Goal: Navigation & Orientation: Find specific page/section

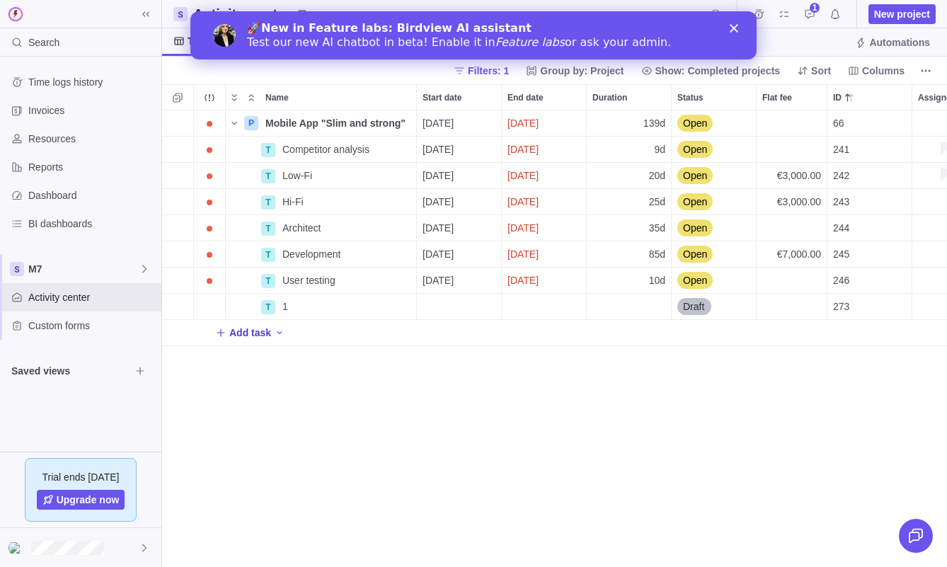
scroll to position [457, 785]
click at [735, 33] on div "🚀 New in Feature labs: Birdview AI assistant Test our new AI chatbot in beta! E…" at bounding box center [473, 35] width 566 height 37
click at [733, 24] on icon "Close" at bounding box center [734, 28] width 8 height 8
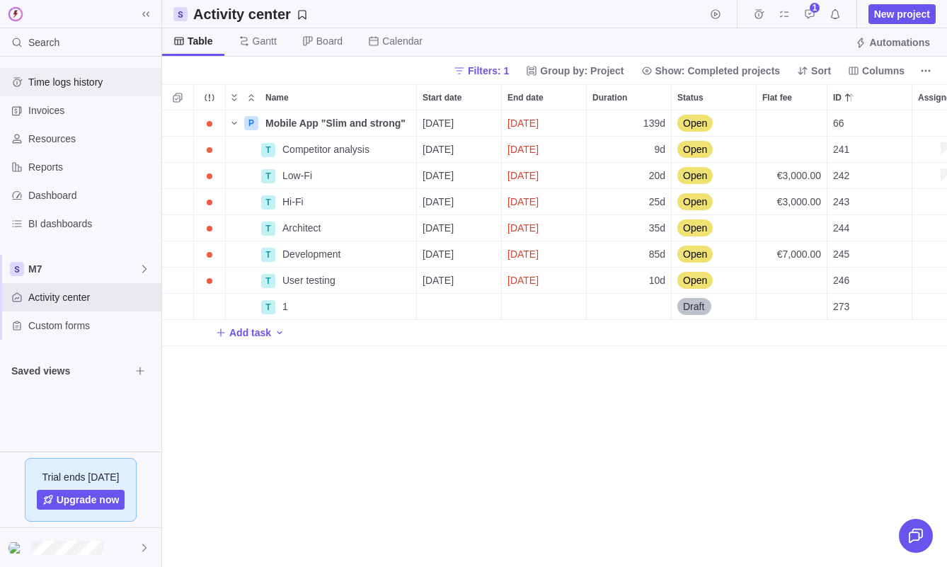
click at [103, 86] on span "Time logs history" at bounding box center [91, 82] width 127 height 14
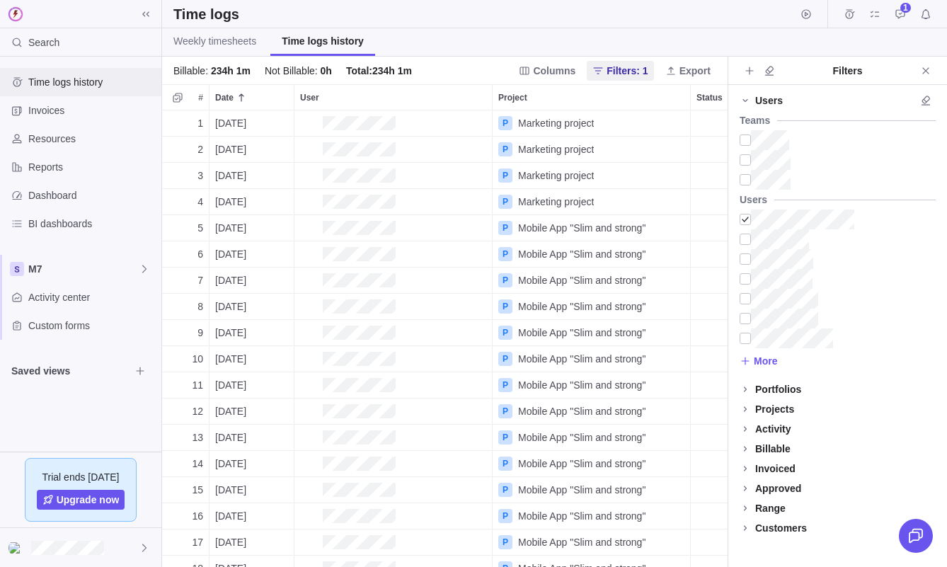
scroll to position [457, 566]
click at [98, 109] on span "Invoices" at bounding box center [91, 110] width 127 height 14
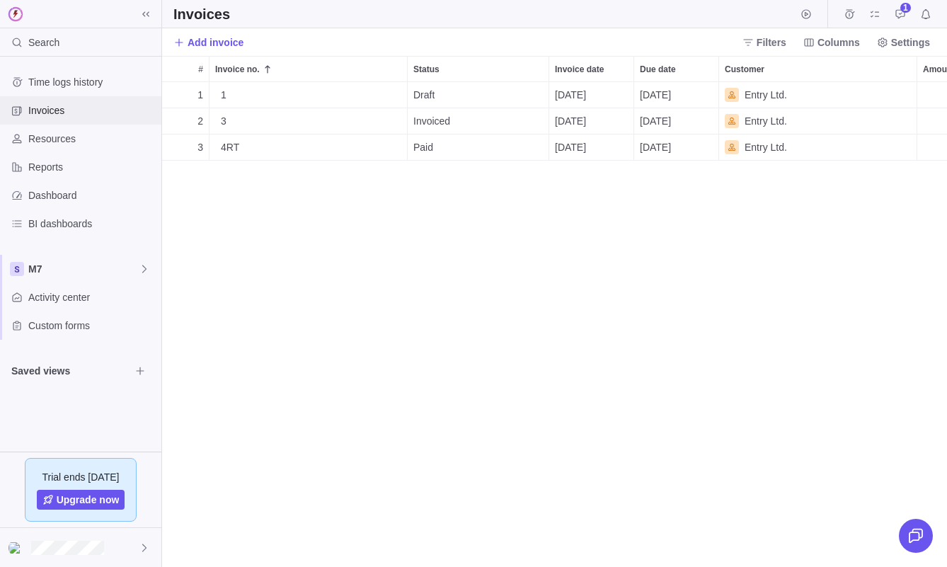
scroll to position [485, 785]
click at [67, 147] on div "Resources" at bounding box center [80, 139] width 161 height 28
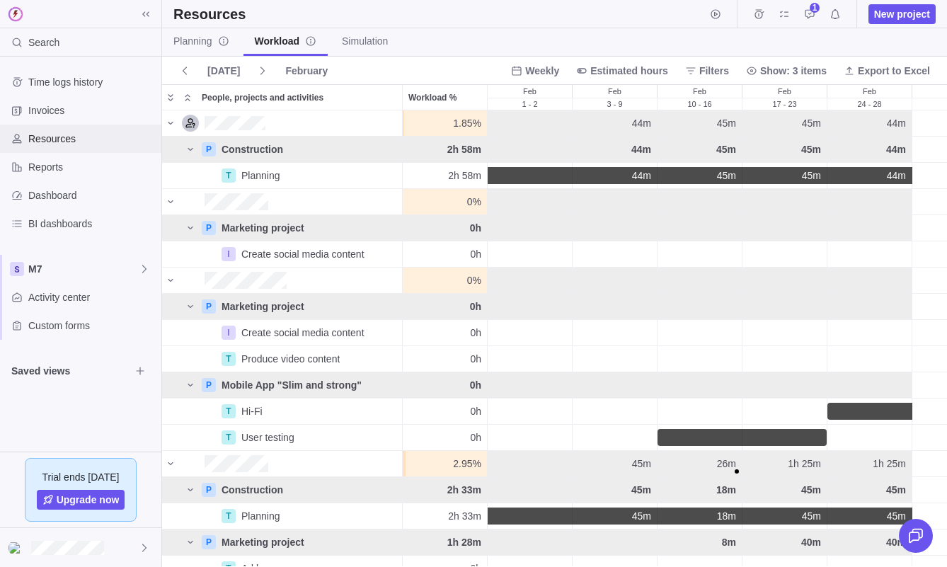
scroll to position [456, 785]
click at [217, 73] on span "[DATE]" at bounding box center [223, 71] width 33 height 14
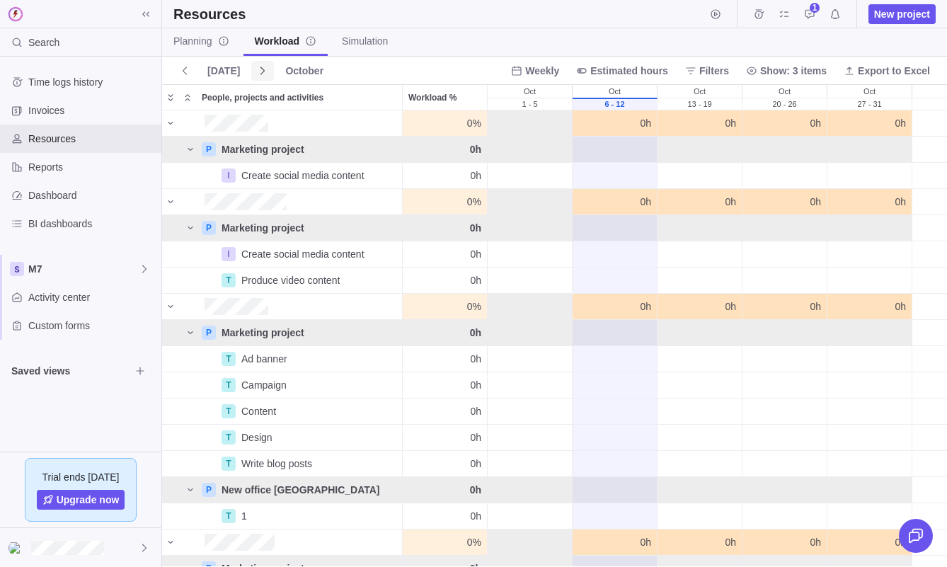
click at [261, 71] on icon at bounding box center [263, 71] width 4 height 8
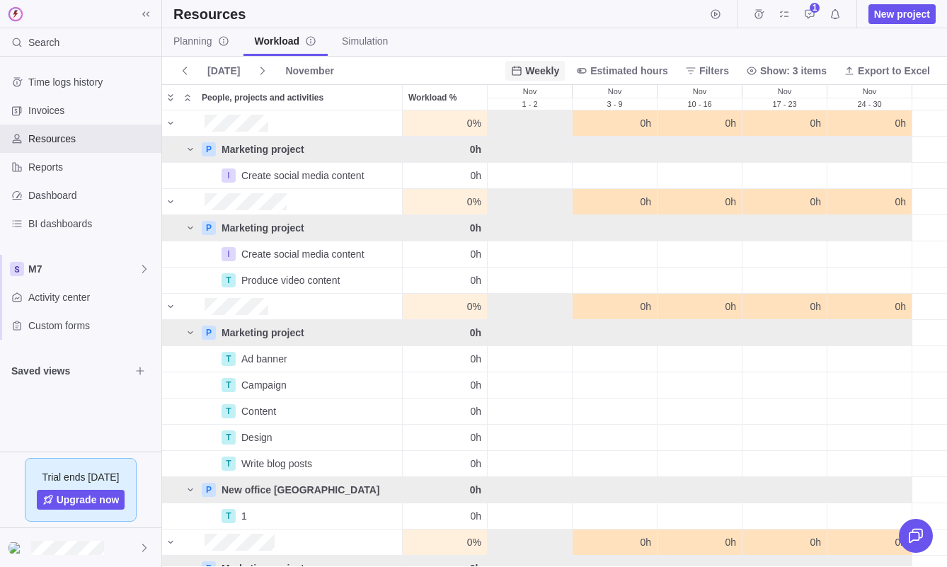
click at [542, 74] on span "Weekly" at bounding box center [542, 71] width 34 height 14
click at [539, 67] on span "Weekly" at bounding box center [542, 71] width 34 height 14
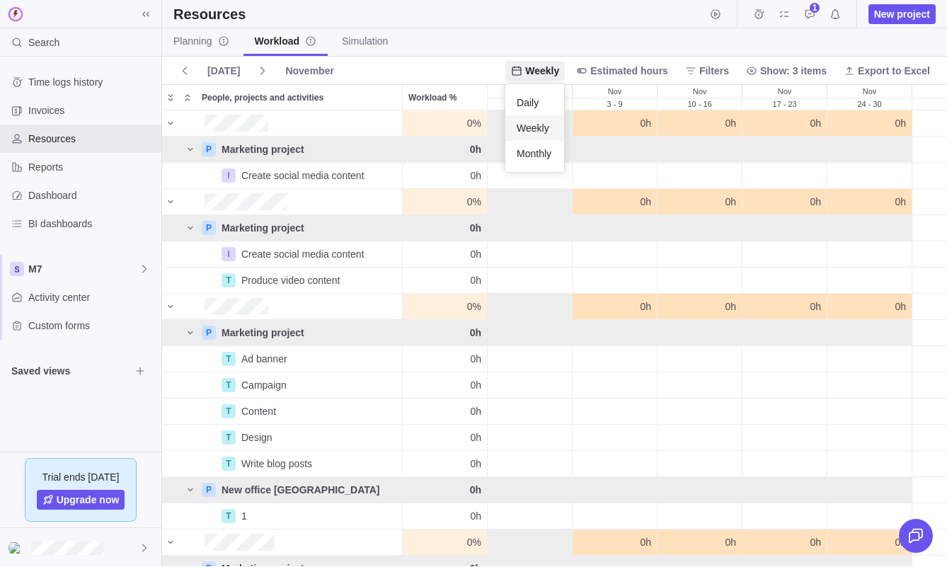
click at [534, 123] on span "Weekly" at bounding box center [533, 128] width 33 height 14
click at [537, 77] on span "Weekly" at bounding box center [534, 71] width 59 height 20
click at [537, 149] on span "Monthly" at bounding box center [534, 154] width 35 height 14
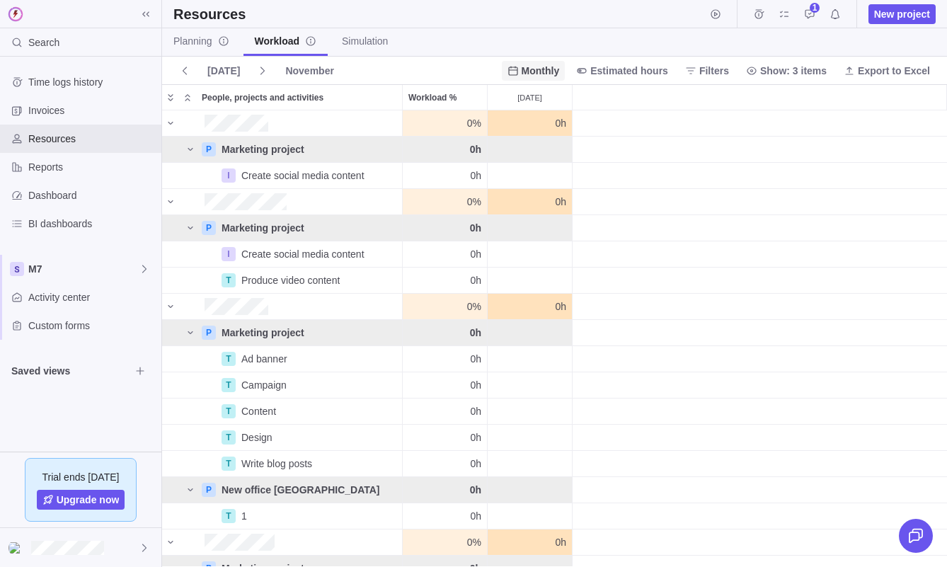
click at [532, 72] on span "Monthly" at bounding box center [541, 71] width 38 height 14
click at [527, 101] on span "Daily" at bounding box center [524, 103] width 22 height 14
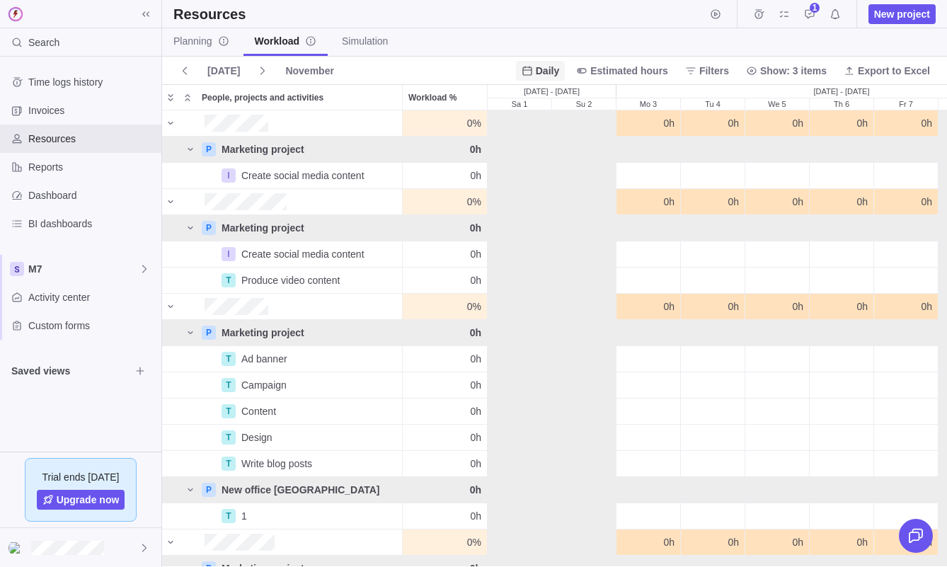
click at [549, 65] on span "Daily" at bounding box center [547, 71] width 23 height 14
click at [549, 132] on span "Weekly" at bounding box center [544, 128] width 33 height 14
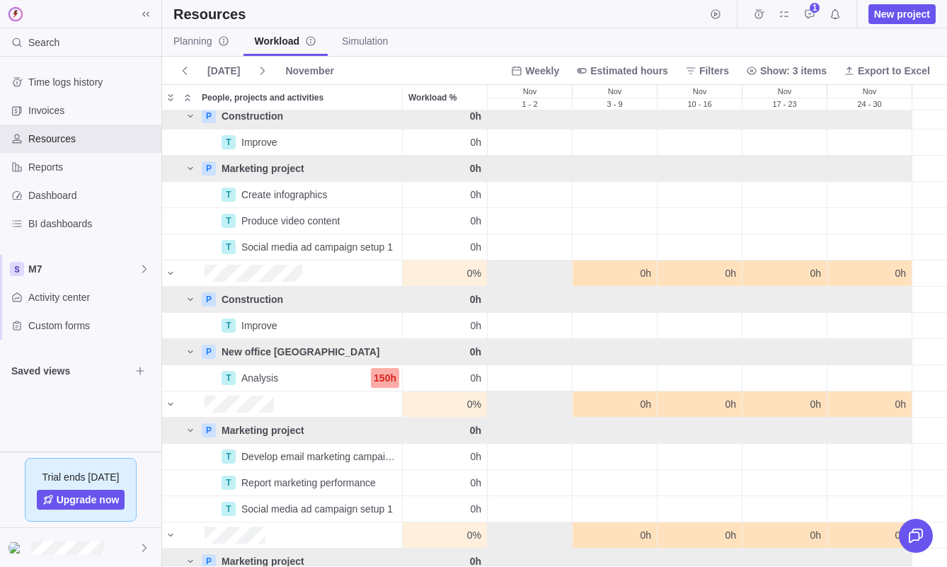
scroll to position [0, 0]
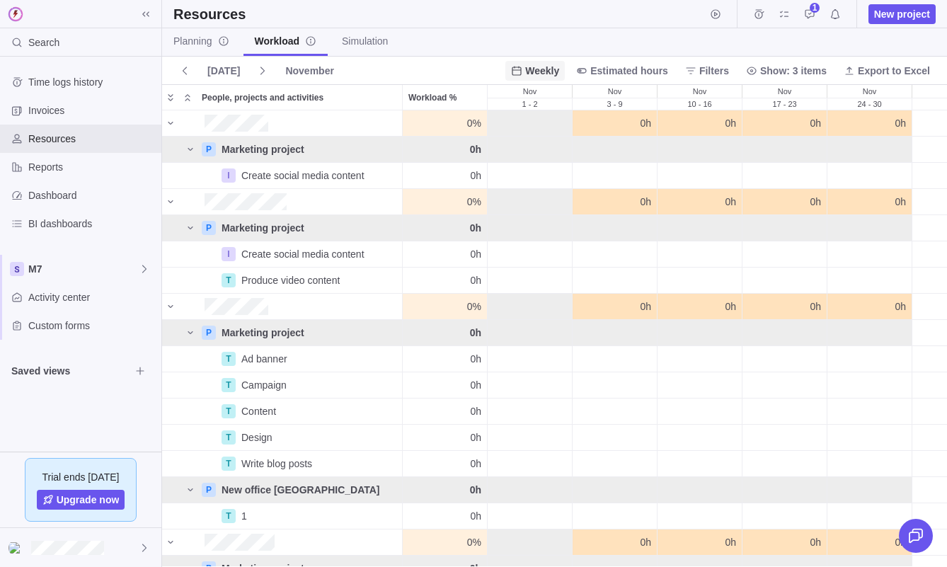
click at [540, 74] on span "Weekly" at bounding box center [542, 71] width 34 height 14
click at [493, 42] on body "Search Time logs history Invoices Resources Reports Dashboard BI dashboards M7 …" at bounding box center [473, 283] width 947 height 567
click at [548, 70] on span "Weekly" at bounding box center [542, 71] width 34 height 14
click at [544, 154] on span "Monthly" at bounding box center [534, 154] width 35 height 14
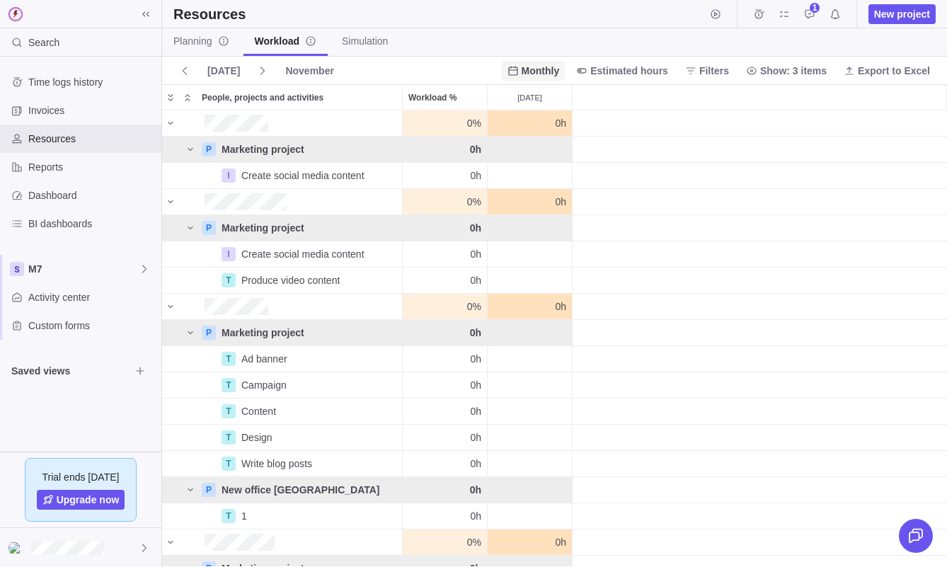
click at [538, 67] on span "Monthly" at bounding box center [541, 71] width 38 height 14
click at [538, 102] on div "Daily" at bounding box center [532, 102] width 63 height 25
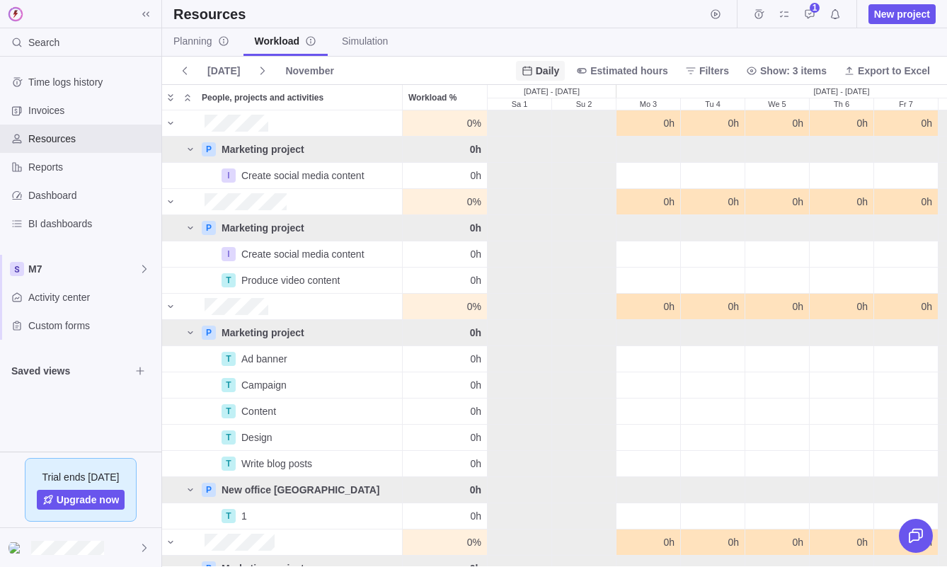
click at [549, 72] on span "Daily" at bounding box center [547, 71] width 23 height 14
click at [545, 126] on span "Weekly" at bounding box center [544, 128] width 33 height 14
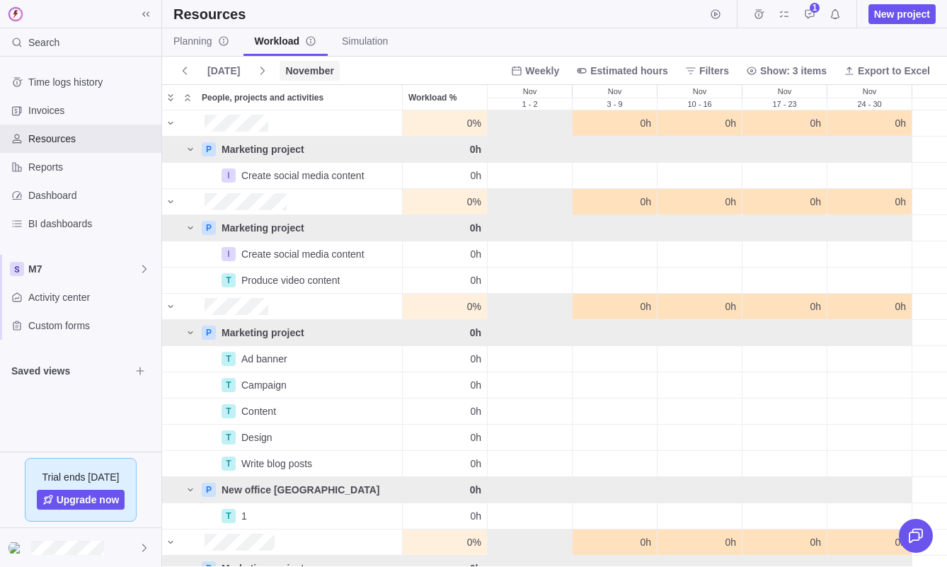
click at [304, 68] on span "November" at bounding box center [309, 71] width 48 height 14
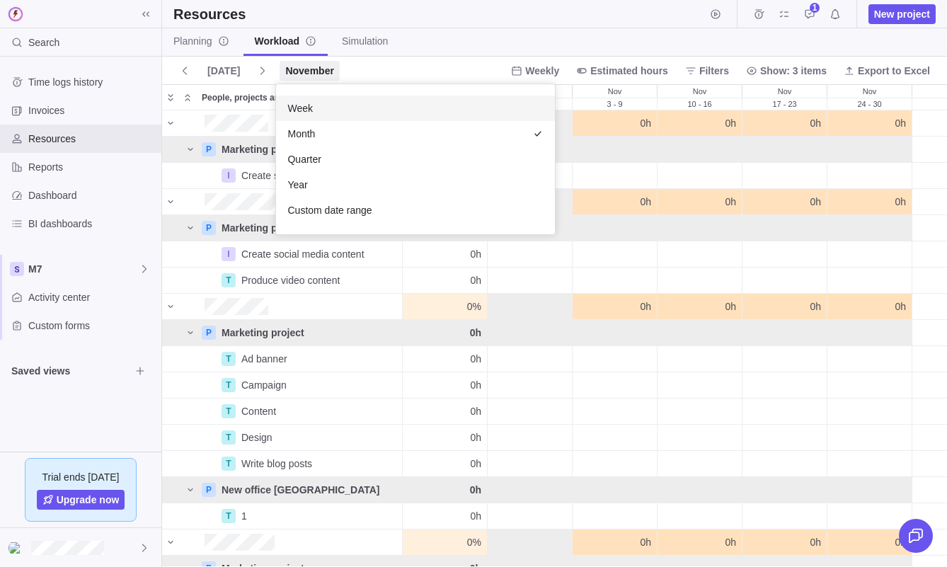
click at [358, 64] on body "Search Time logs history Invoices Resources Reports Dashboard BI dashboards M7 …" at bounding box center [473, 283] width 947 height 567
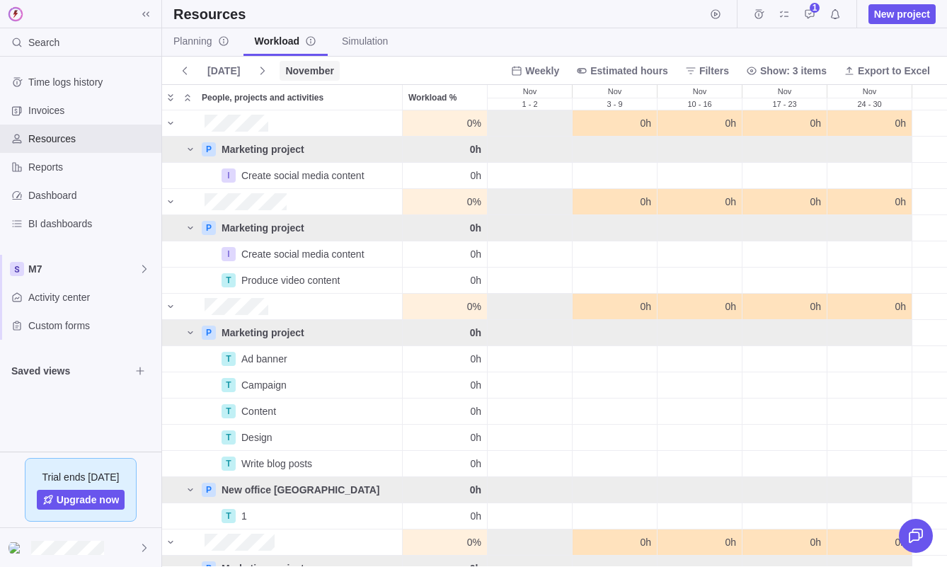
click at [309, 68] on span "November" at bounding box center [309, 71] width 48 height 14
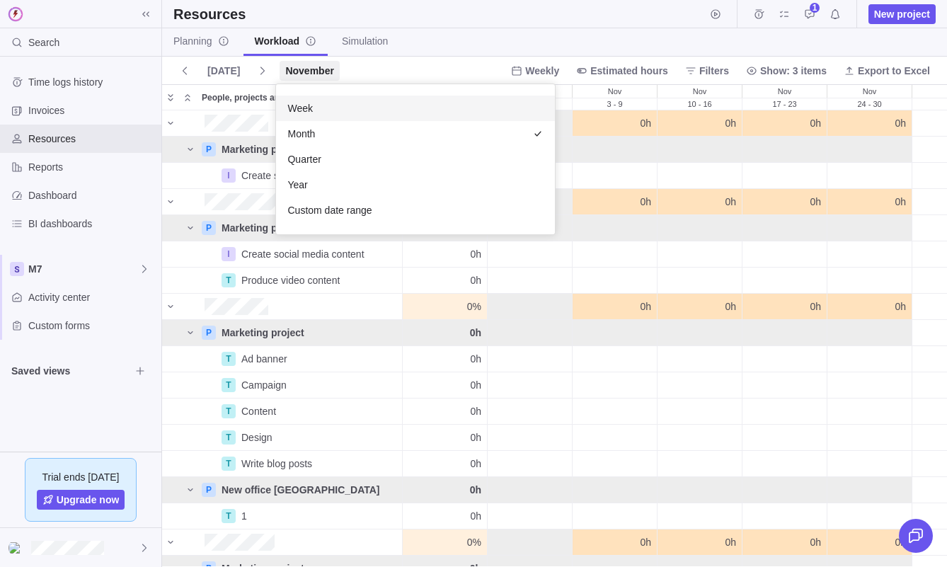
click at [315, 110] on div "Week" at bounding box center [415, 108] width 279 height 25
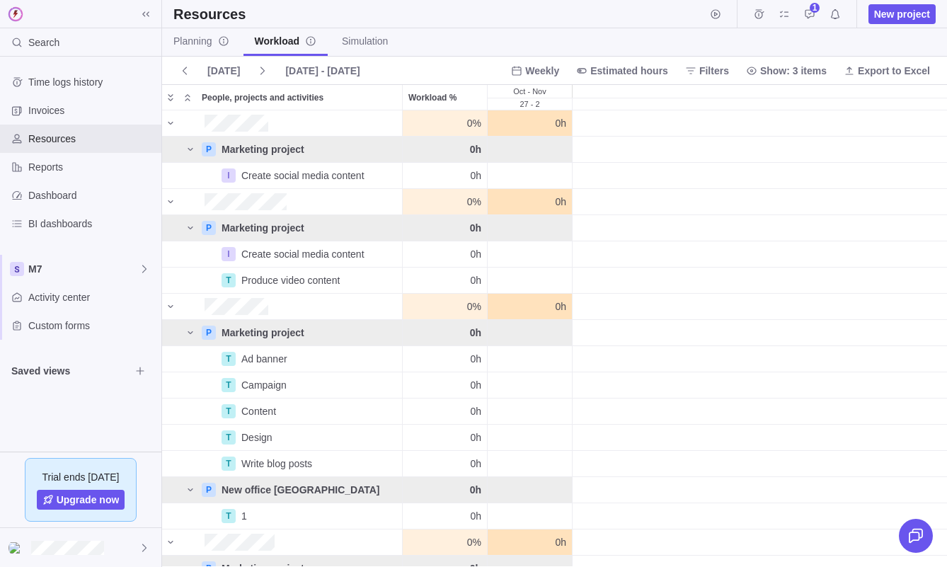
scroll to position [456, 785]
click at [316, 73] on span "[DATE] - [DATE]" at bounding box center [322, 71] width 74 height 14
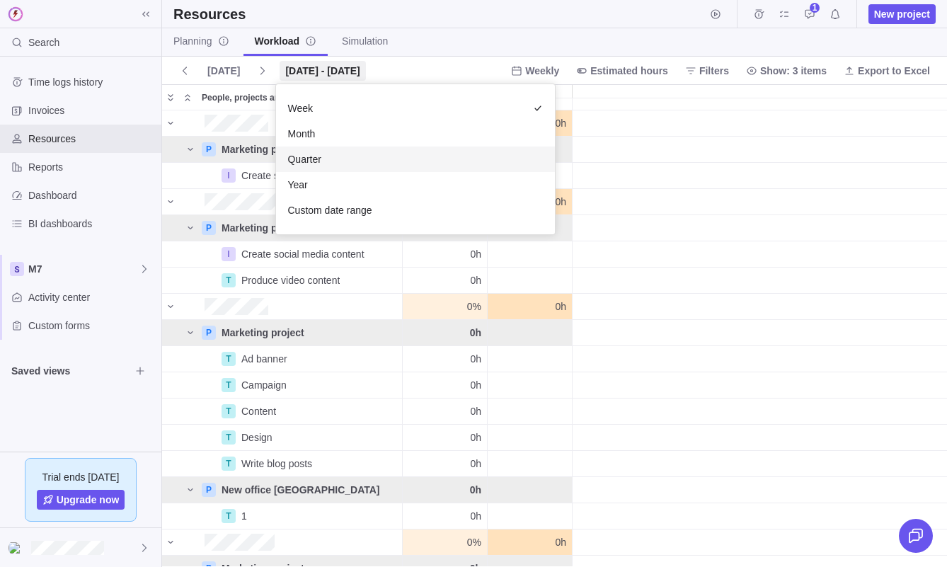
click at [324, 154] on div "Quarter" at bounding box center [415, 159] width 279 height 25
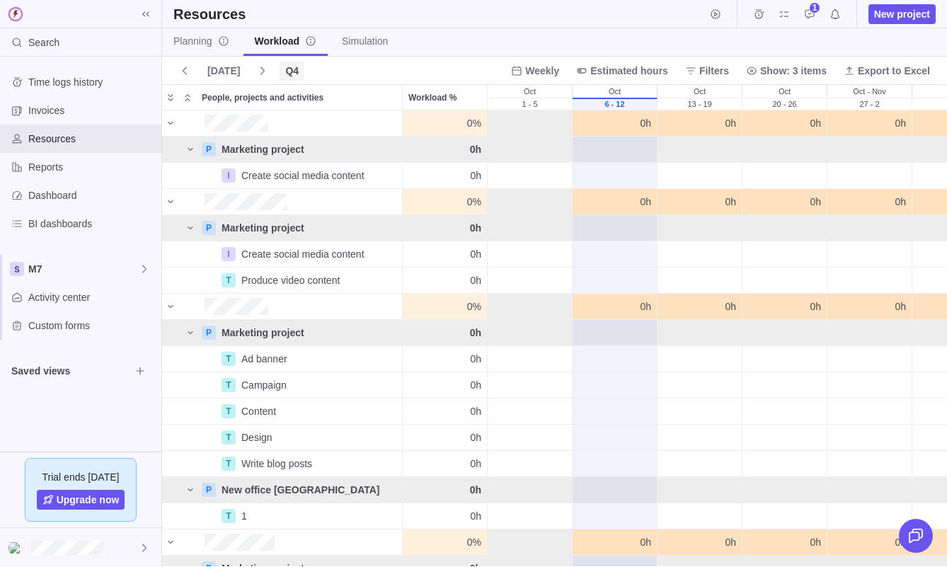
click at [291, 68] on span "Q4" at bounding box center [291, 71] width 13 height 14
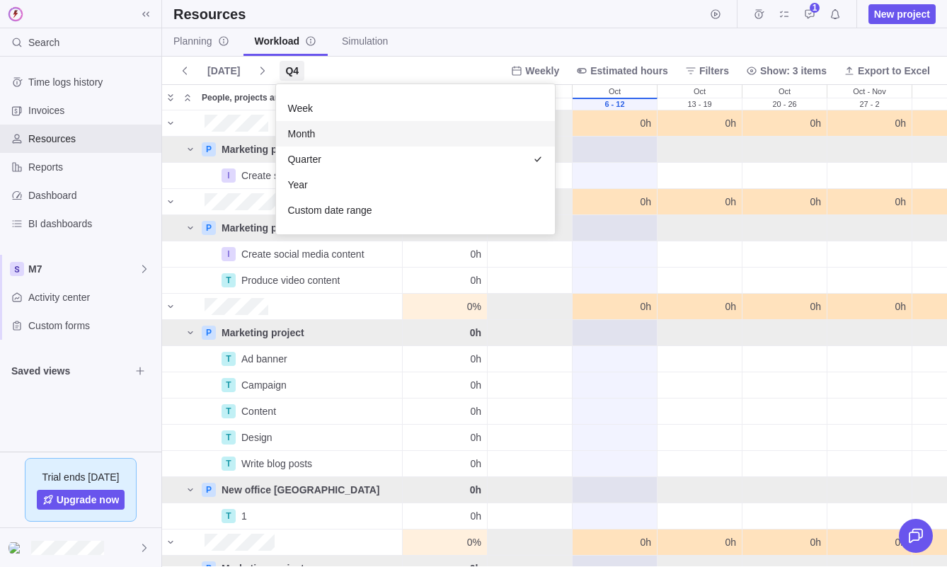
click at [302, 132] on span "Month" at bounding box center [301, 134] width 28 height 14
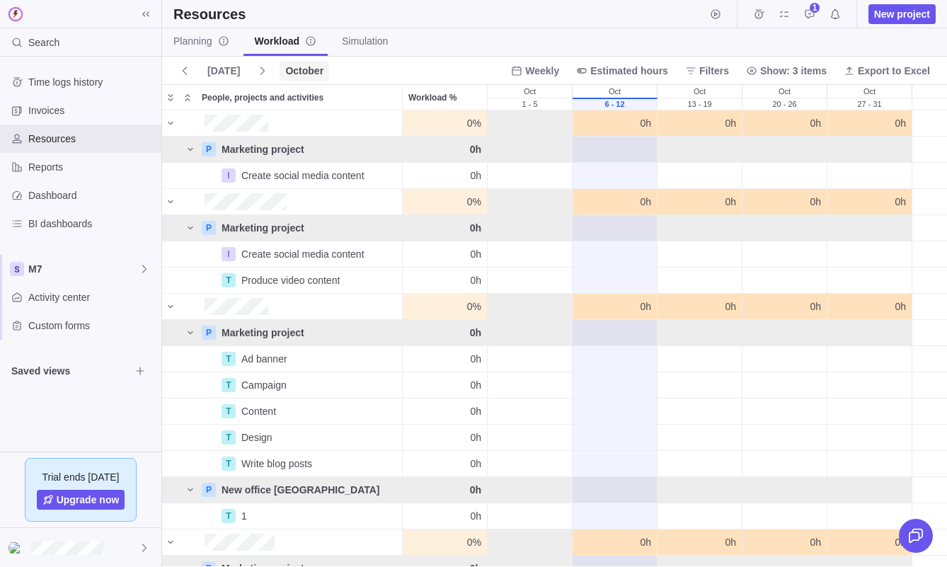
click at [315, 76] on span "October" at bounding box center [304, 71] width 38 height 14
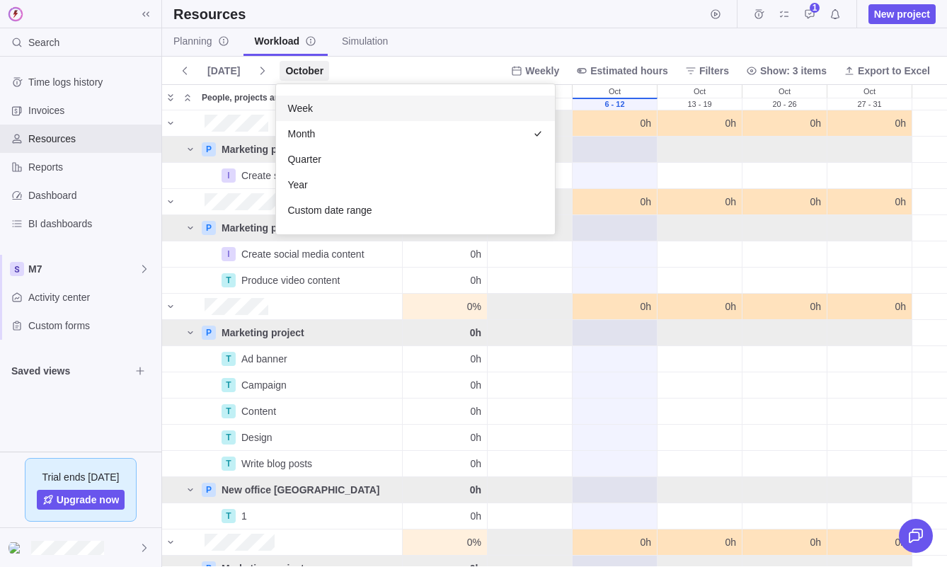
click at [411, 74] on body "Search Time logs history Invoices Resources Reports Dashboard BI dashboards M7 …" at bounding box center [473, 283] width 947 height 567
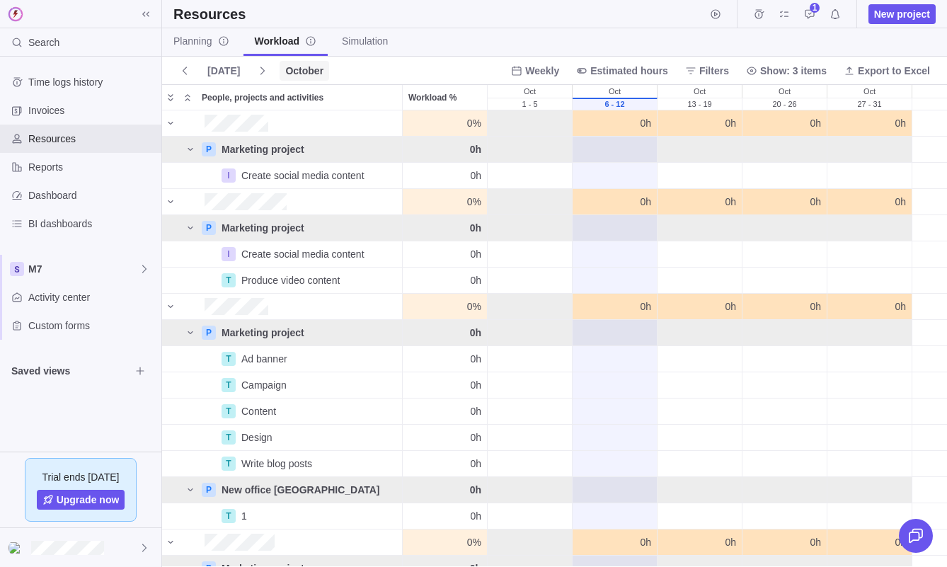
click at [293, 69] on span "October" at bounding box center [304, 71] width 38 height 14
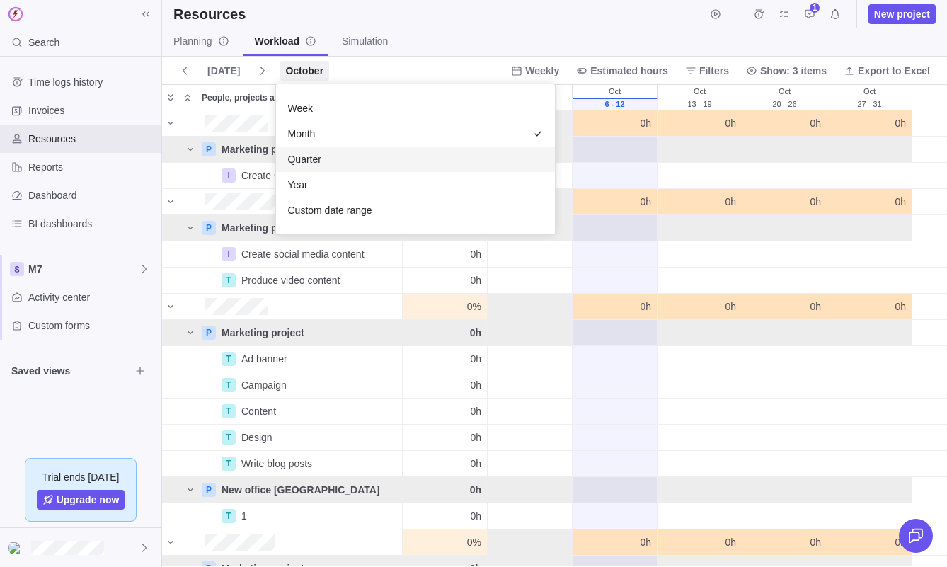
click at [312, 166] on div "Quarter" at bounding box center [415, 159] width 279 height 25
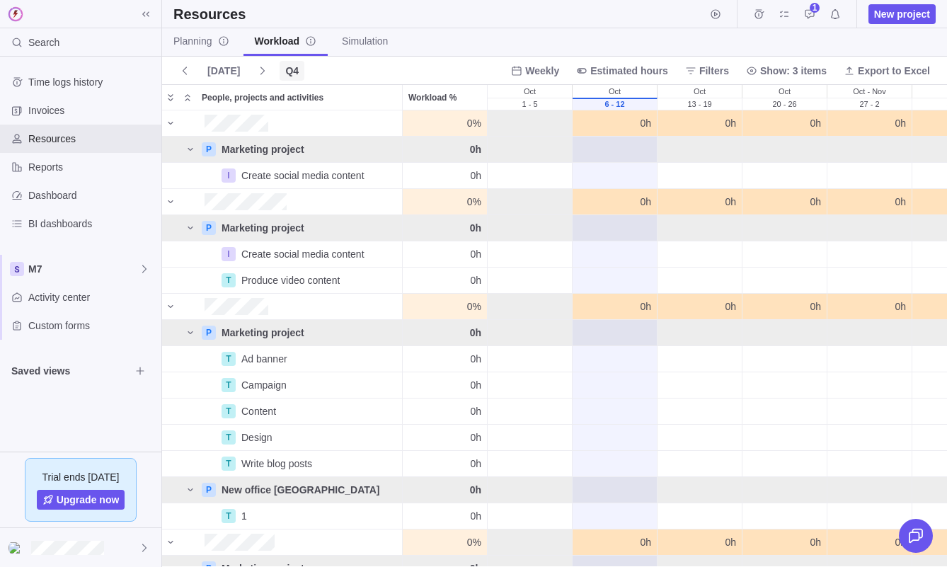
click at [285, 75] on span "Q4" at bounding box center [291, 71] width 13 height 14
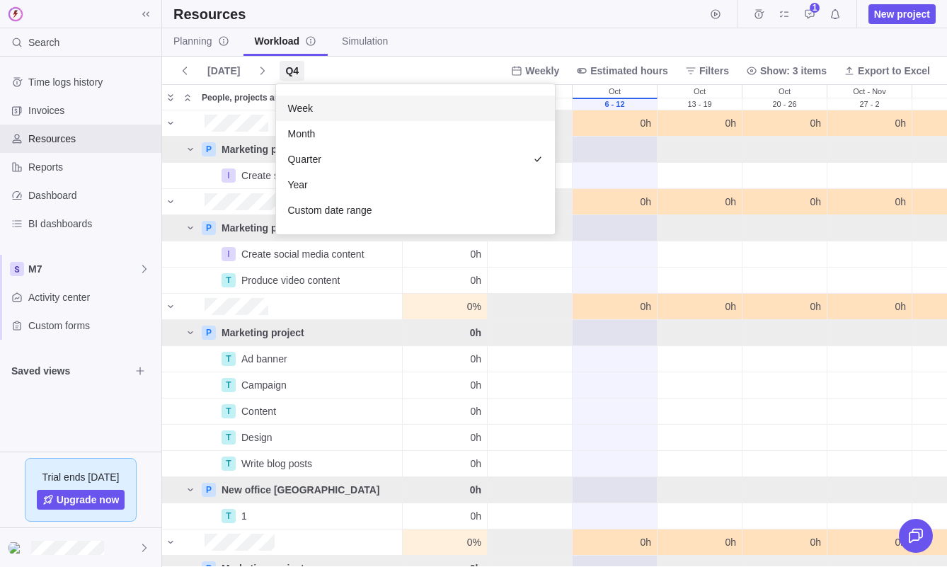
click at [302, 103] on span "Week" at bounding box center [299, 108] width 25 height 14
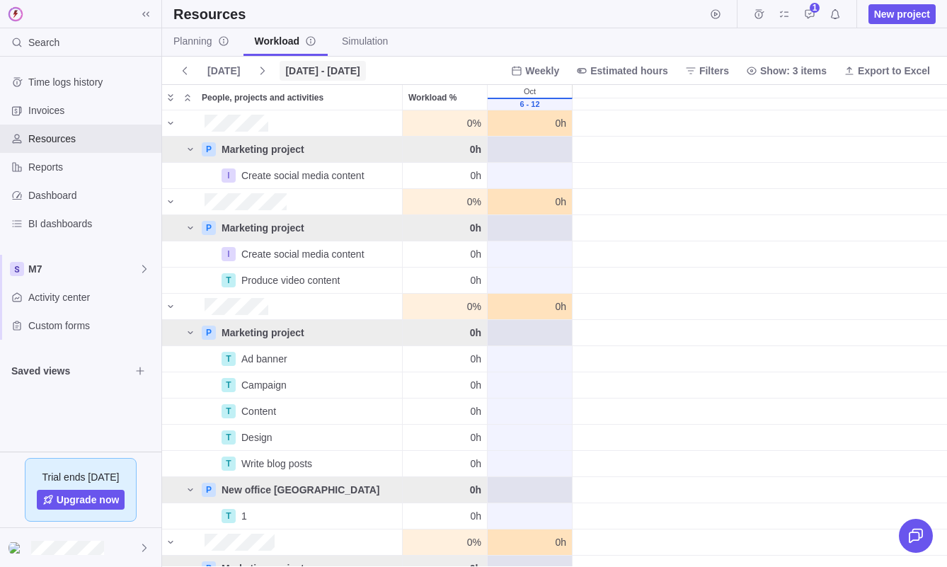
click at [314, 75] on span "[DATE] - [DATE]" at bounding box center [322, 71] width 74 height 14
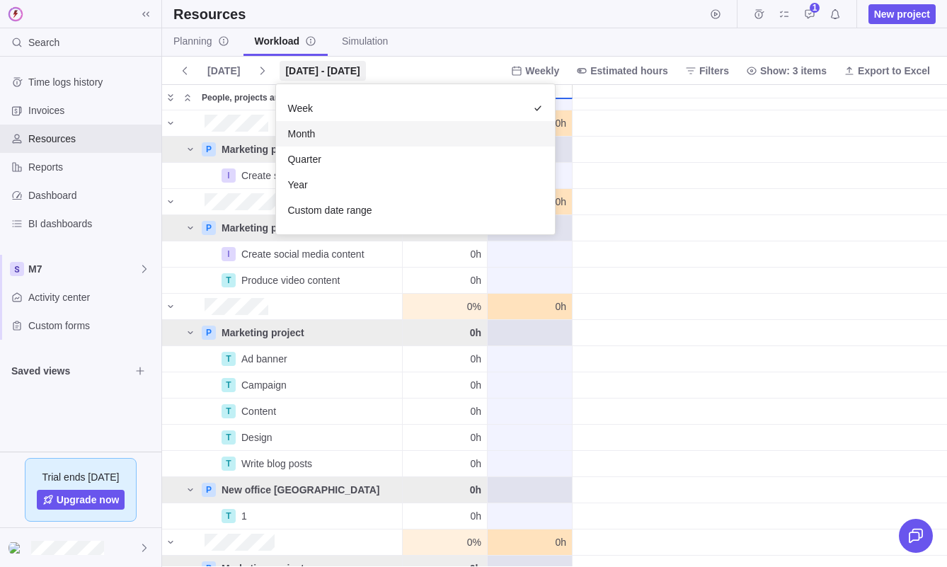
click at [317, 134] on div "Month" at bounding box center [415, 133] width 279 height 25
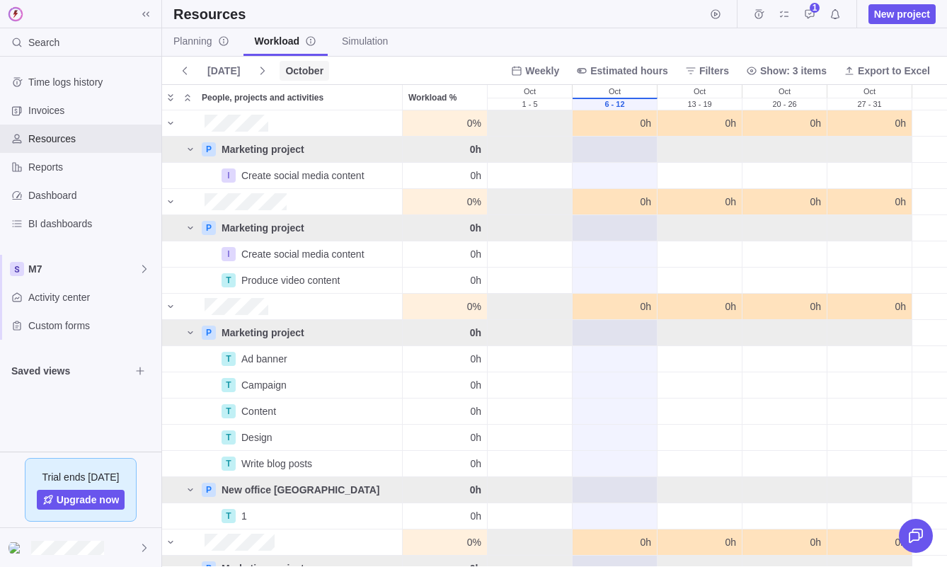
click at [285, 72] on span "October" at bounding box center [304, 71] width 38 height 14
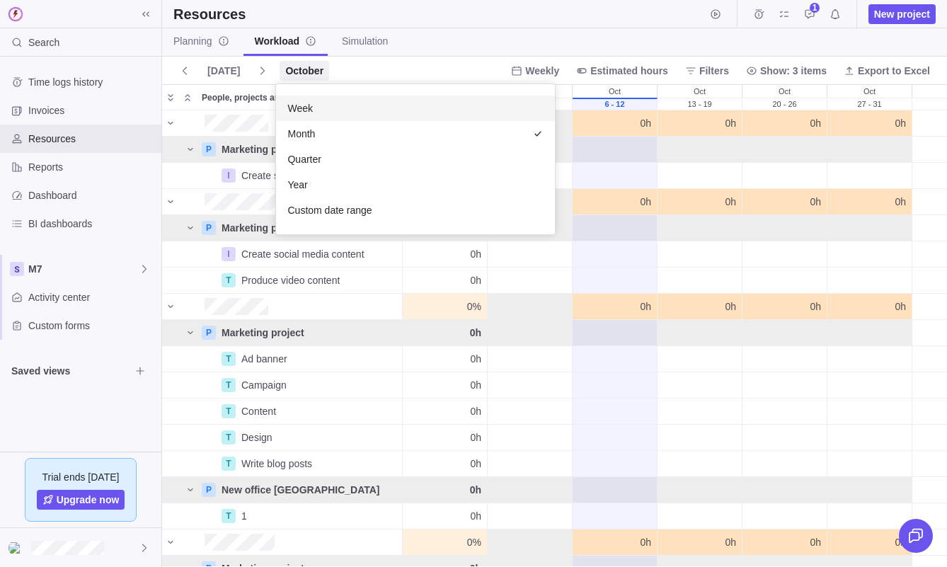
click at [309, 112] on span "Week" at bounding box center [299, 108] width 25 height 14
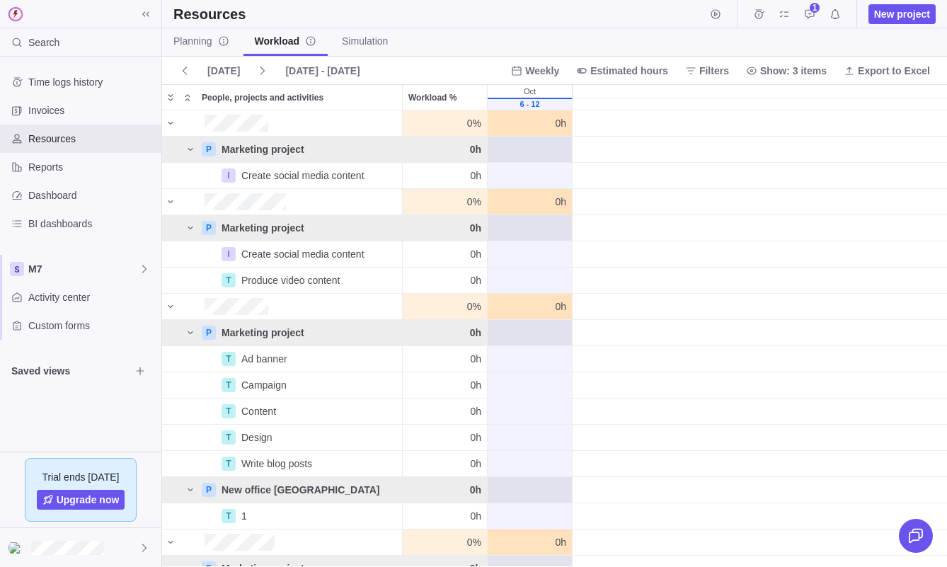
drag, startPoint x: 382, startPoint y: 68, endPoint x: 437, endPoint y: 79, distance: 56.4
click at [437, 79] on div "[DATE] [DATE] - [DATE] Weekly Estimated hours Filters Show: 3 items Export to E…" at bounding box center [554, 71] width 785 height 28
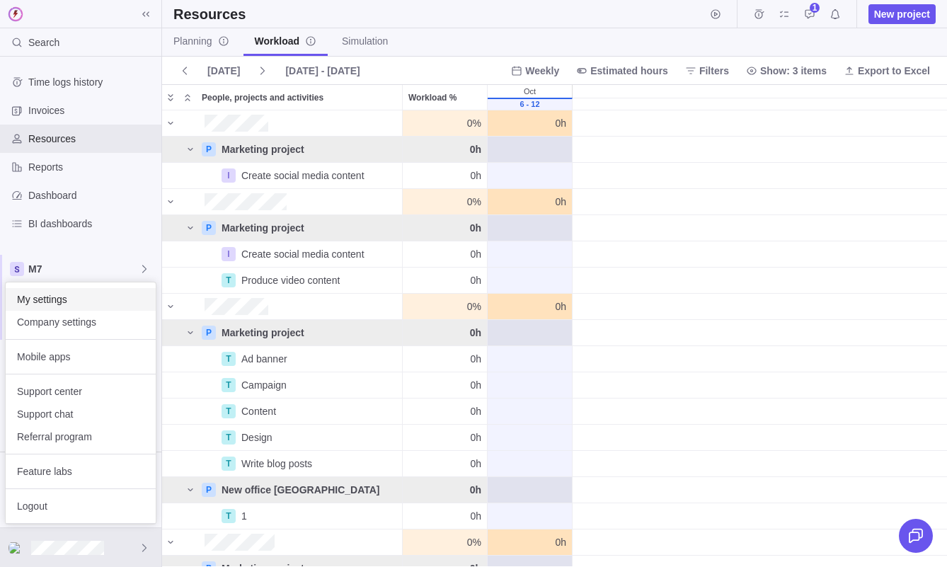
click at [77, 305] on span "My settings" at bounding box center [80, 299] width 127 height 14
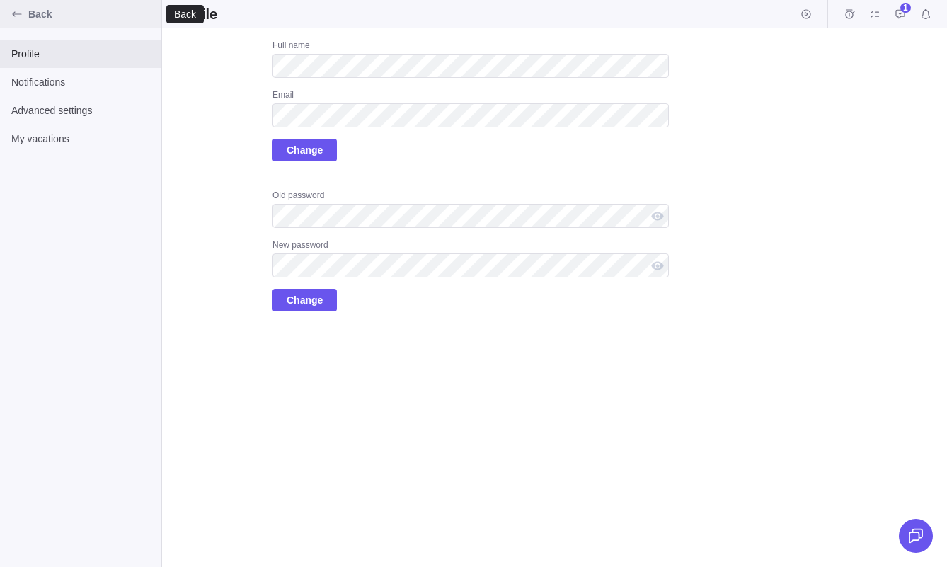
click at [38, 17] on span "Back" at bounding box center [91, 14] width 127 height 14
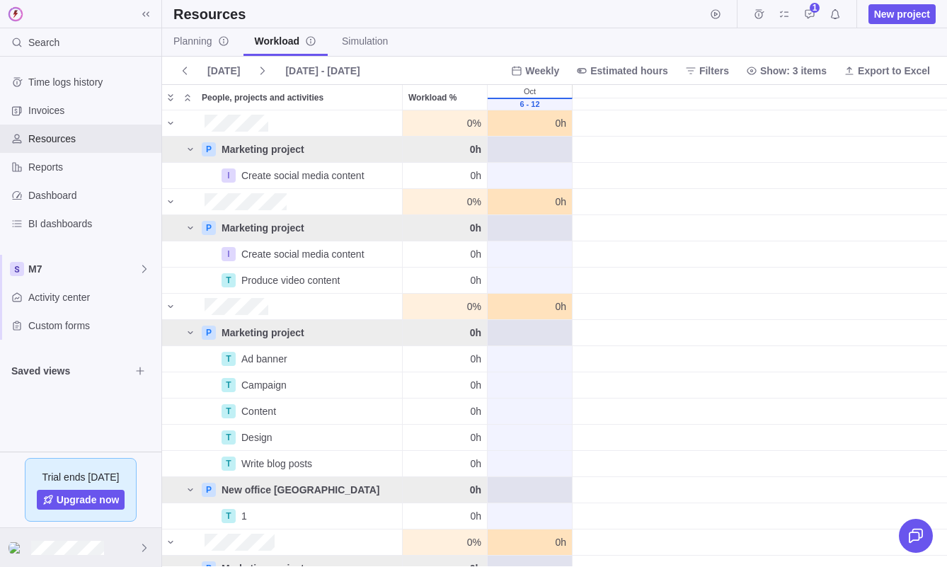
scroll to position [456, 785]
